Goal: Information Seeking & Learning: Learn about a topic

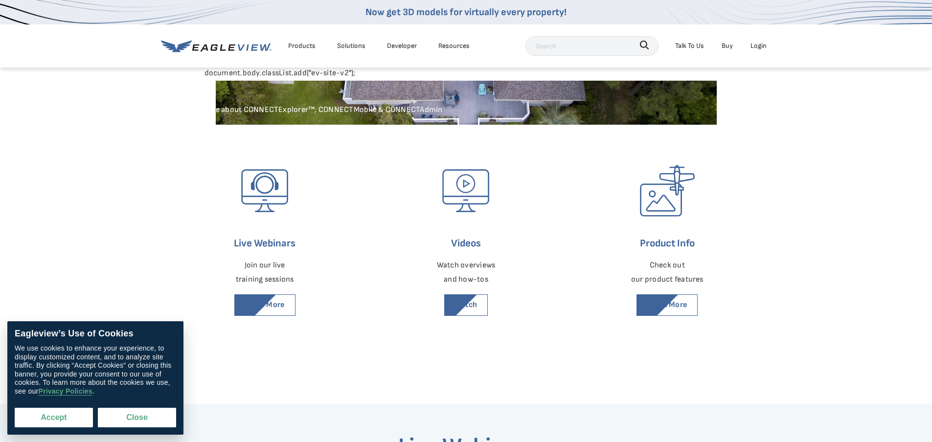
click at [46, 414] on button "Accept" at bounding box center [54, 418] width 78 height 20
checkbox input "true"
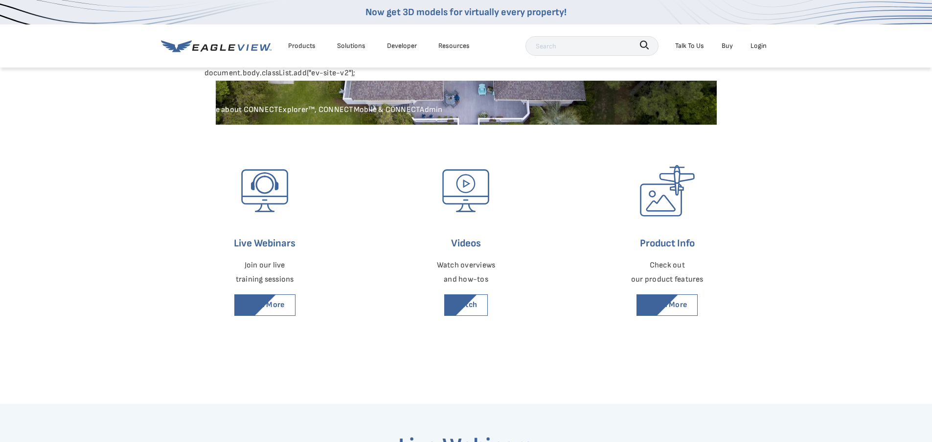
click at [587, 47] on input "text" at bounding box center [592, 46] width 133 height 20
type input "connect assessment"
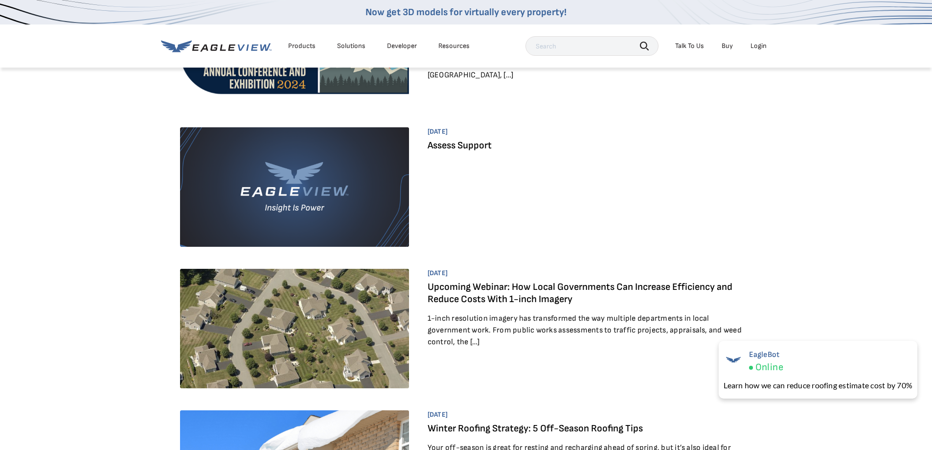
scroll to position [685, 0]
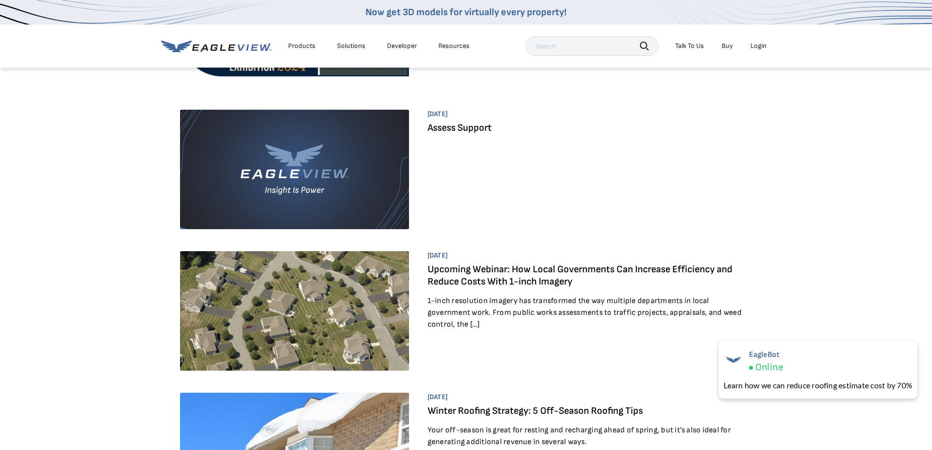
click at [462, 128] on link "Assess Support" at bounding box center [460, 128] width 64 height 12
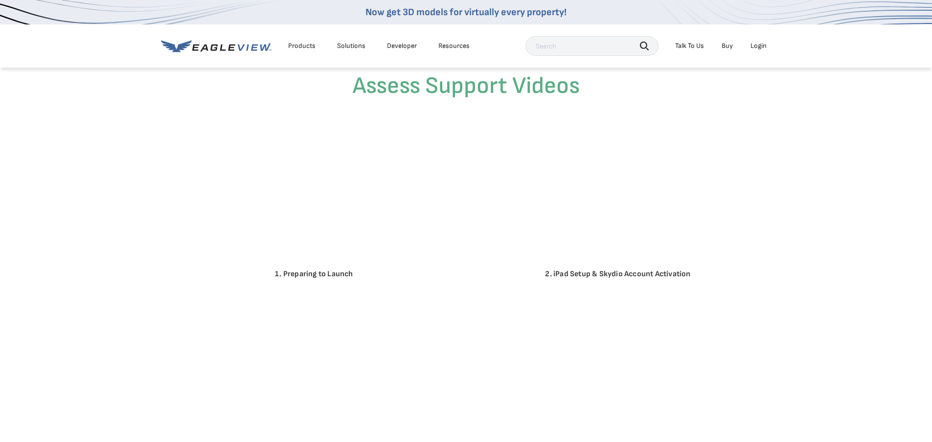
scroll to position [245, 0]
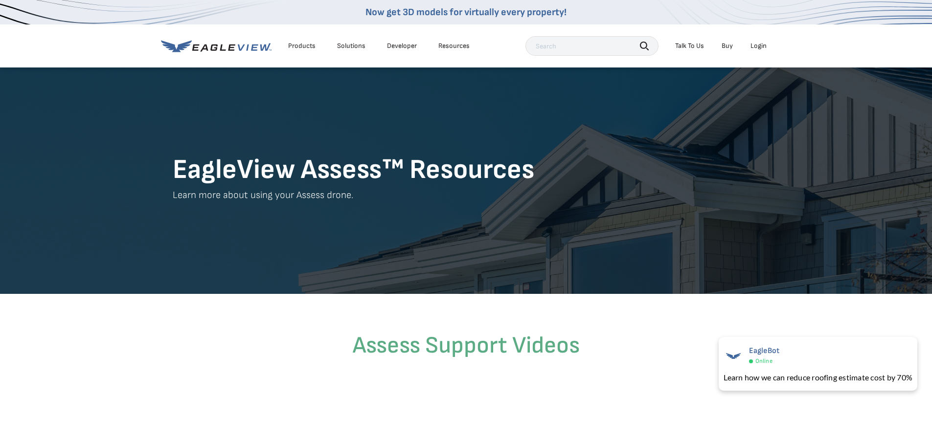
scroll to position [0, 0]
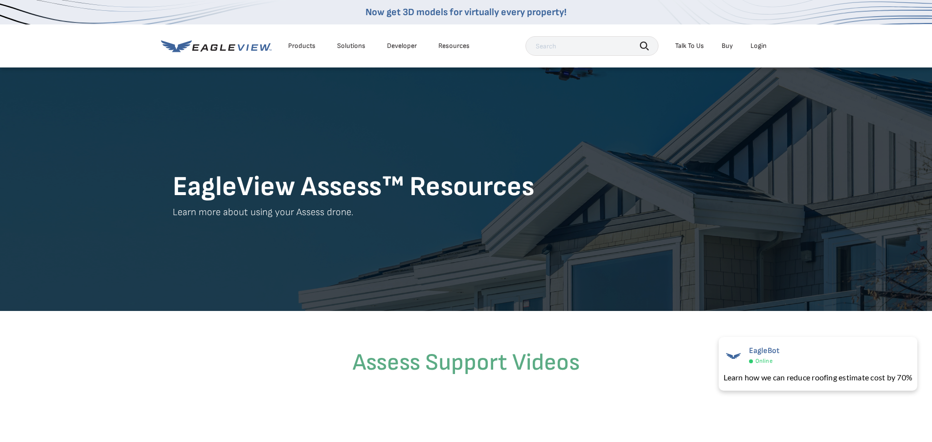
click at [305, 43] on div "Products" at bounding box center [301, 46] width 27 height 9
